Goal: Information Seeking & Learning: Find specific fact

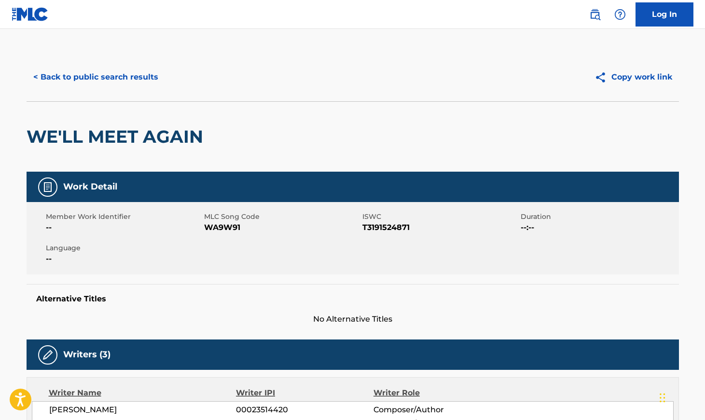
click at [132, 83] on button "< Back to public search results" at bounding box center [96, 77] width 138 height 24
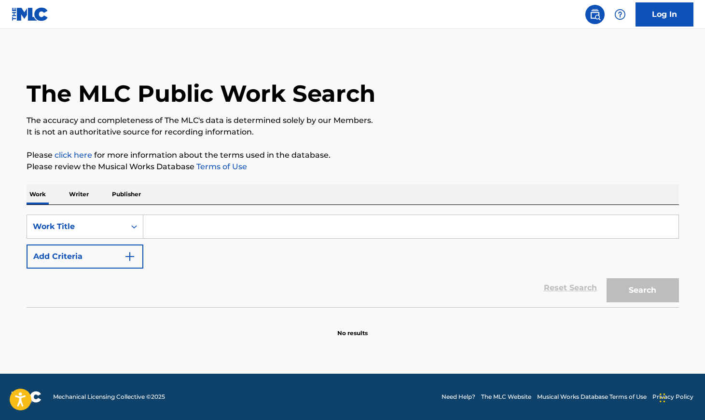
click at [245, 224] on input "Search Form" at bounding box center [410, 226] width 535 height 23
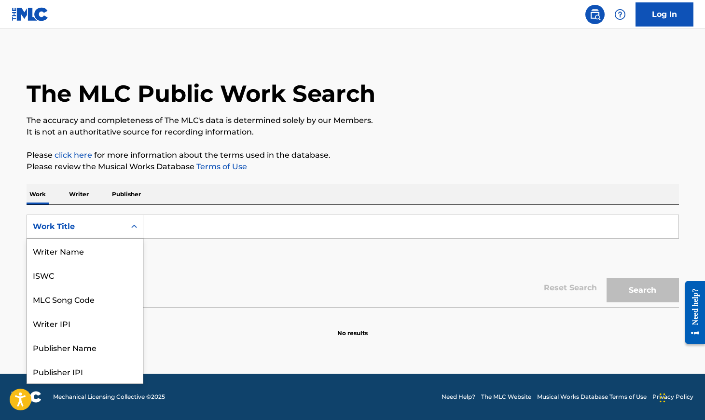
click at [133, 230] on icon "Search Form" at bounding box center [134, 227] width 10 height 10
click at [182, 227] on input "Search Form" at bounding box center [410, 226] width 535 height 23
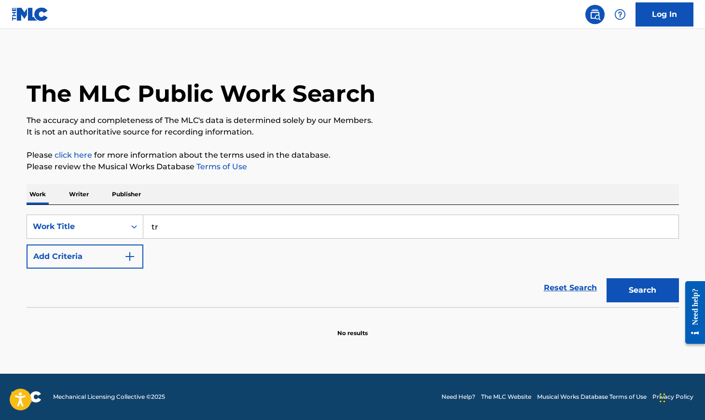
type input "t"
click at [136, 227] on icon "Search Form" at bounding box center [134, 227] width 10 height 10
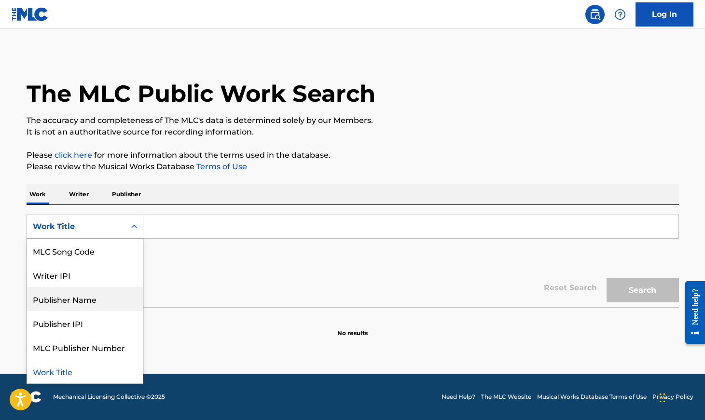
click at [85, 299] on div "Publisher Name" at bounding box center [85, 299] width 116 height 24
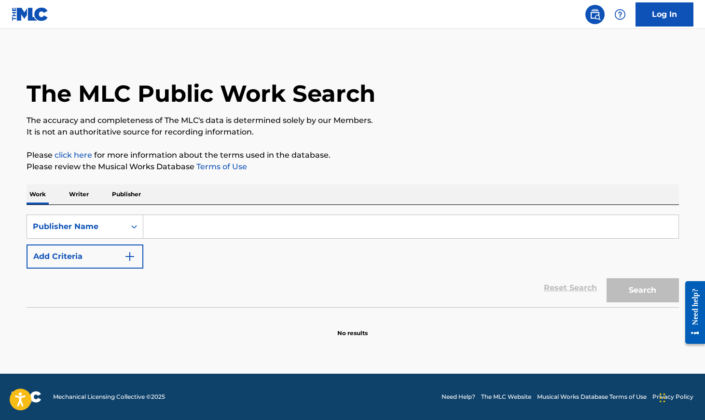
click at [169, 225] on input "Search Form" at bounding box center [410, 226] width 535 height 23
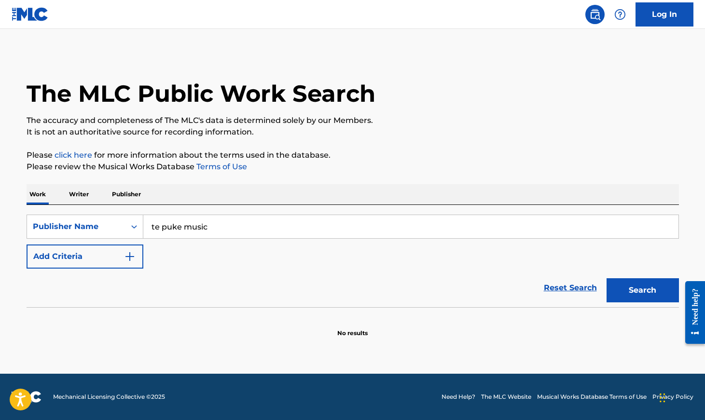
type input "te puke music"
click at [607, 278] on button "Search" at bounding box center [643, 290] width 72 height 24
click at [639, 293] on button "Search" at bounding box center [643, 290] width 72 height 24
click at [640, 297] on button "Search" at bounding box center [643, 290] width 72 height 24
click at [219, 226] on input "te puke music" at bounding box center [410, 226] width 535 height 23
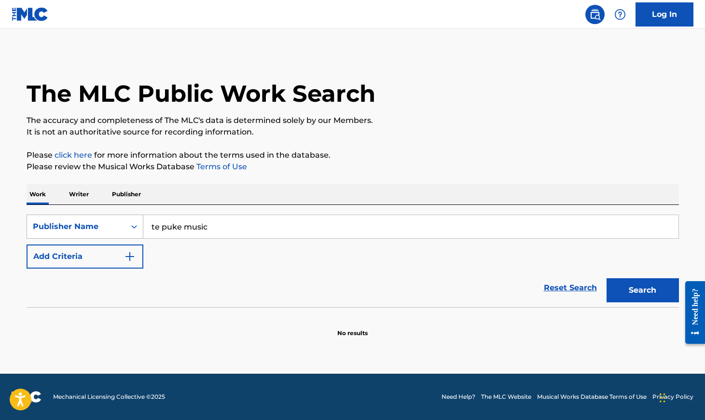
drag, startPoint x: 219, startPoint y: 226, endPoint x: 116, endPoint y: 226, distance: 102.3
click at [116, 226] on div "SearchWithCriteriabef3c27a-c43d-4979-b51a-2dace2b765aa Publisher Name te puke m…" at bounding box center [353, 227] width 652 height 24
type input "Don't Chase music"
click at [647, 291] on button "Search" at bounding box center [643, 290] width 72 height 24
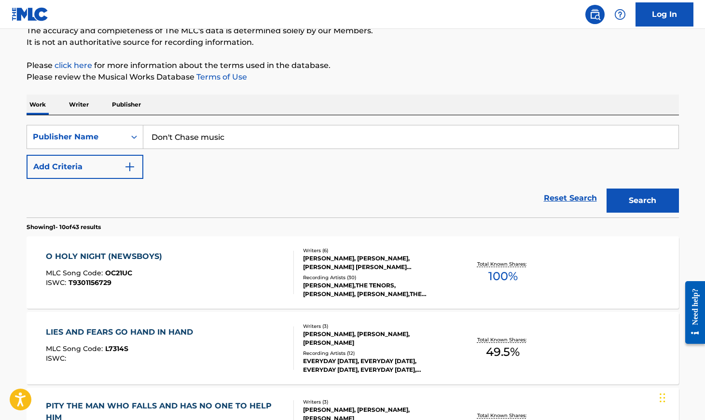
scroll to position [90, 0]
click at [137, 257] on div "O HOLY NIGHT (NEWSBOYS)" at bounding box center [106, 256] width 121 height 12
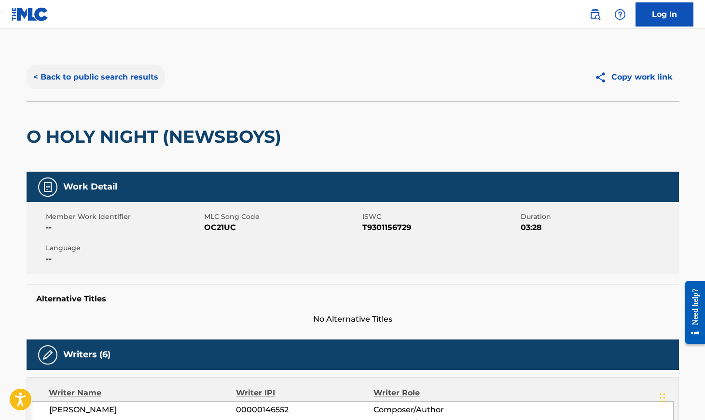
click at [92, 73] on button "< Back to public search results" at bounding box center [96, 77] width 138 height 24
